Goal: Task Accomplishment & Management: Use online tool/utility

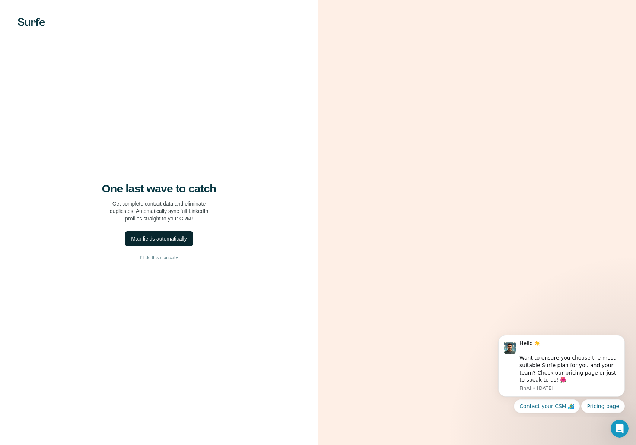
click at [182, 237] on div "Map fields automatically" at bounding box center [159, 238] width 56 height 7
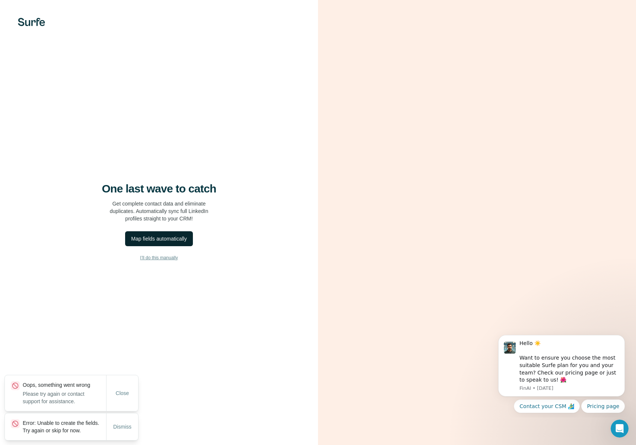
click at [174, 257] on span "I’ll do this manually" at bounding box center [159, 257] width 38 height 7
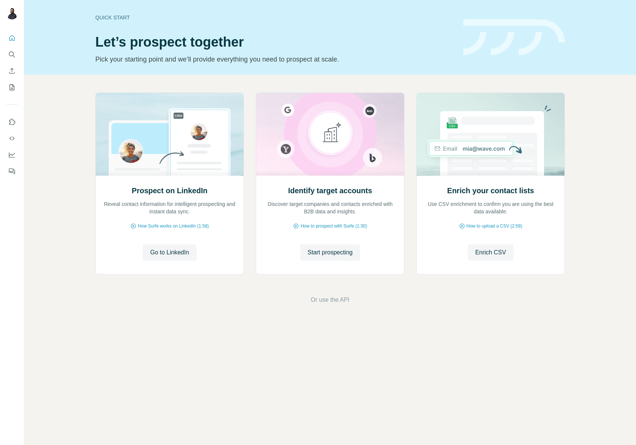
click at [9, 36] on icon "Quick start" at bounding box center [11, 37] width 7 height 7
click at [14, 37] on icon "Quick start" at bounding box center [12, 38] width 6 height 6
click at [12, 40] on icon "Quick start" at bounding box center [11, 37] width 7 height 7
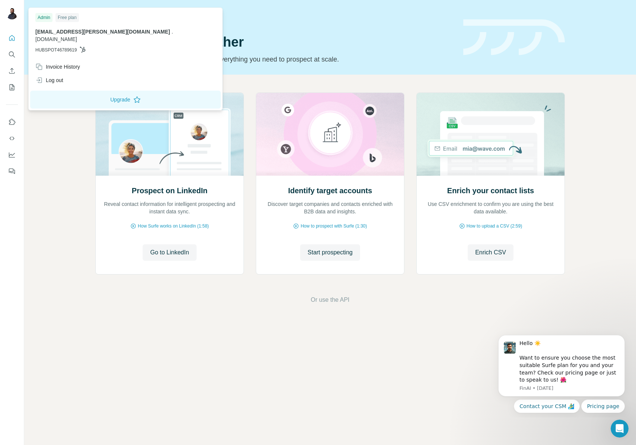
click at [9, 12] on img at bounding box center [12, 13] width 12 height 12
click at [99, 93] on button "Upgrade" at bounding box center [125, 100] width 191 height 18
click at [74, 15] on div "Free plan" at bounding box center [67, 17] width 23 height 9
click at [413, 27] on div "Quick start Let’s prospect together Pick your starting point and we’ll provide …" at bounding box center [274, 37] width 359 height 54
